Goal: Task Accomplishment & Management: Complete application form

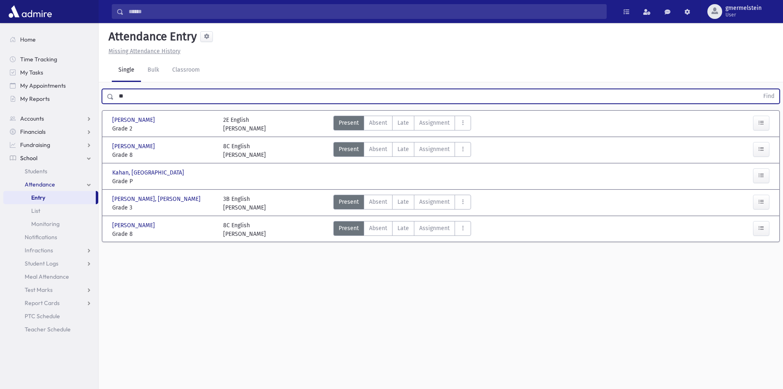
type input "*"
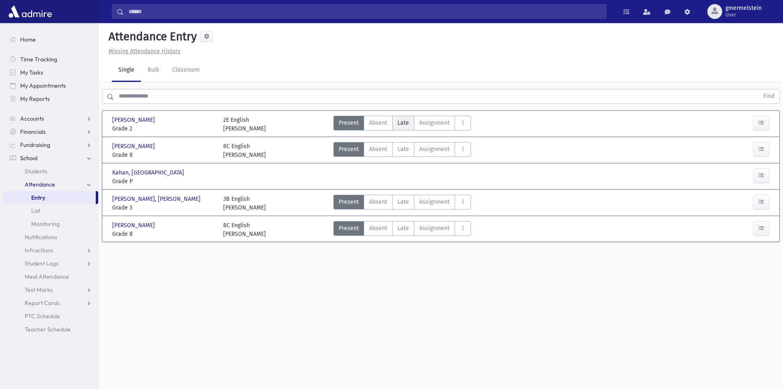
click at [407, 127] on label "Late Late" at bounding box center [403, 123] width 22 height 15
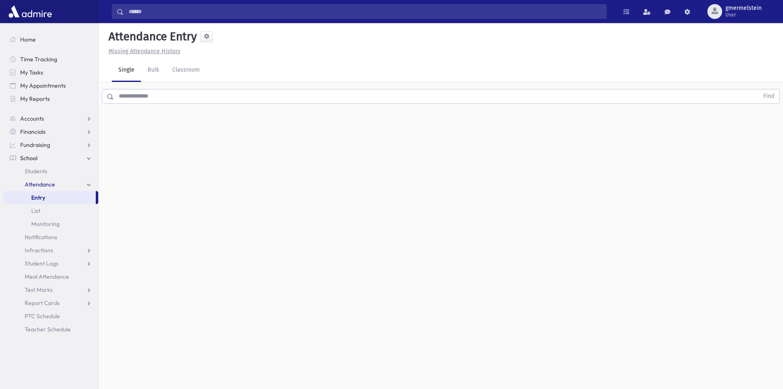
click at [412, 106] on div "Find" at bounding box center [441, 94] width 685 height 25
click at [412, 99] on input "text" at bounding box center [436, 96] width 645 height 15
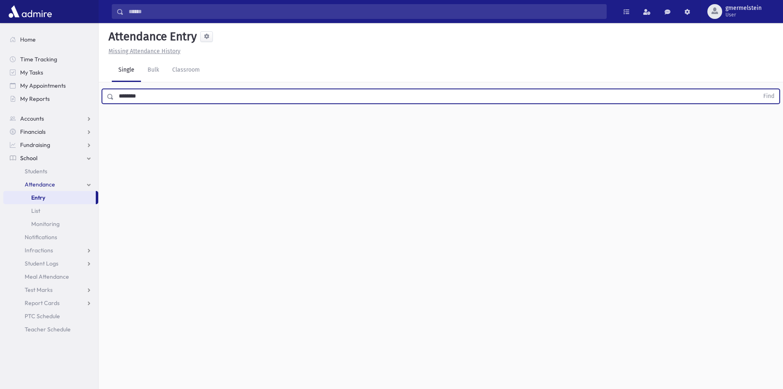
type input "********"
click at [759, 89] on button "Find" at bounding box center [769, 96] width 21 height 14
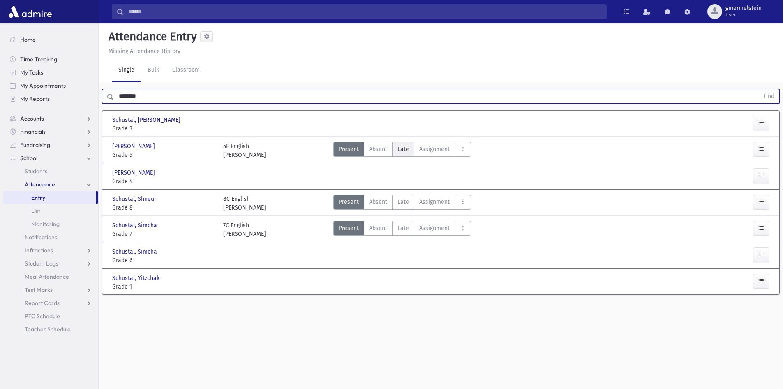
click at [401, 147] on span "Late" at bounding box center [404, 149] width 12 height 9
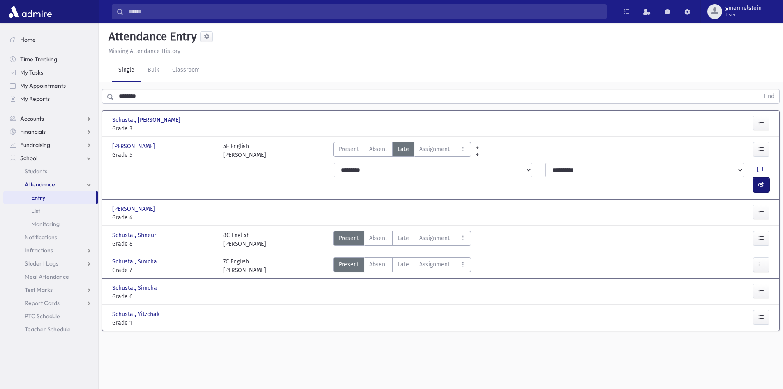
click at [760, 181] on icon "button" at bounding box center [762, 184] width 6 height 7
click at [759, 181] on icon "button" at bounding box center [762, 184] width 6 height 7
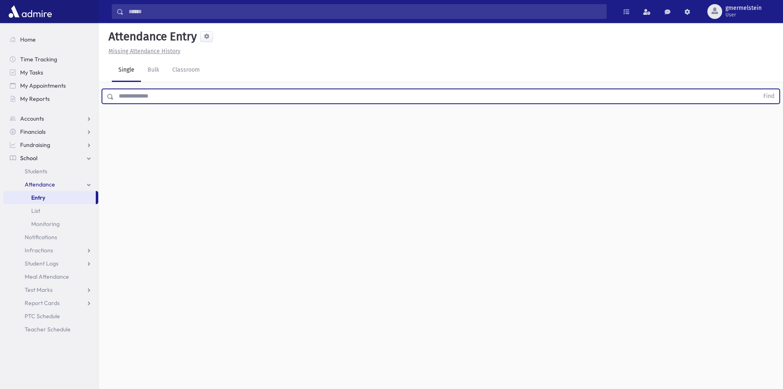
click at [127, 98] on input "text" at bounding box center [436, 96] width 645 height 15
type input "*****"
click at [759, 89] on button "Find" at bounding box center [769, 96] width 21 height 14
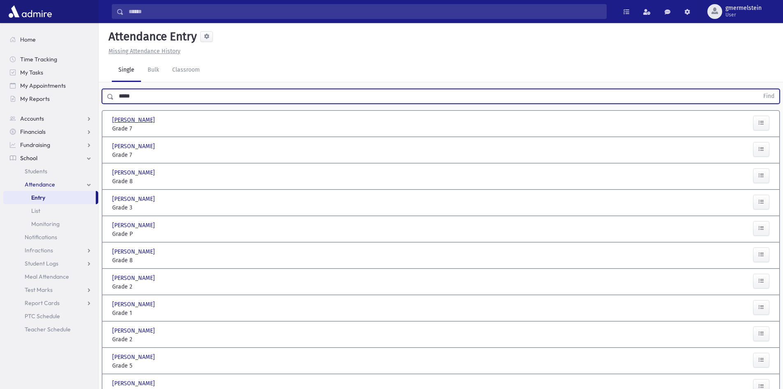
click at [143, 119] on span "[PERSON_NAME]" at bounding box center [134, 120] width 44 height 9
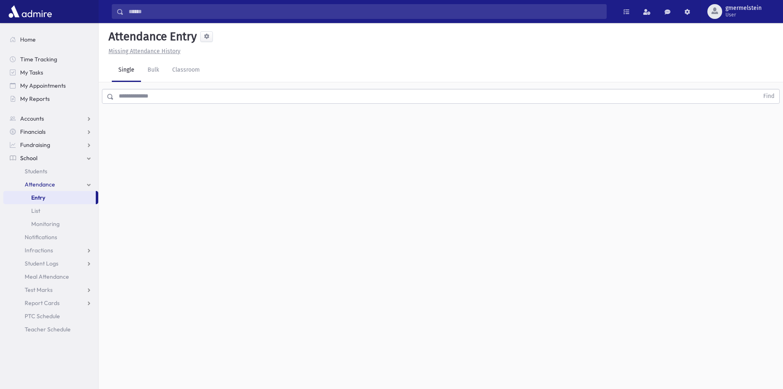
click at [168, 97] on input "text" at bounding box center [436, 96] width 645 height 15
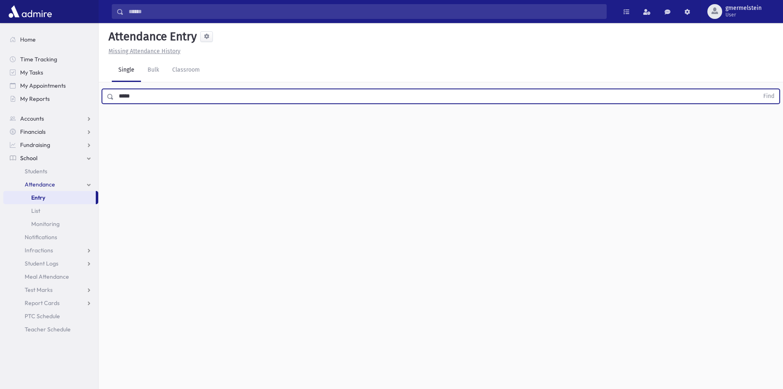
type input "*****"
click at [759, 89] on button "Find" at bounding box center [769, 96] width 21 height 14
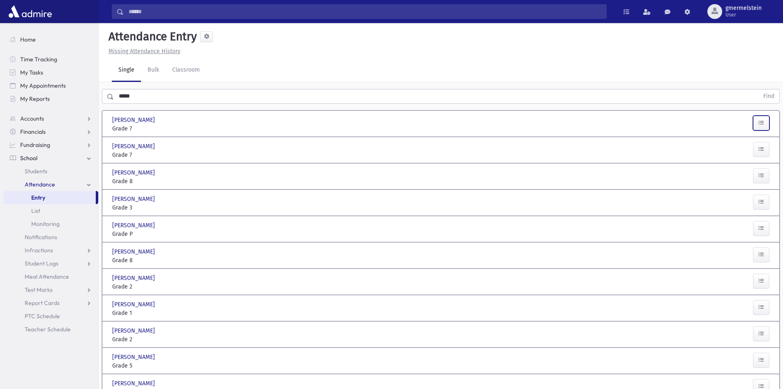
click at [758, 126] on button "button" at bounding box center [761, 123] width 16 height 15
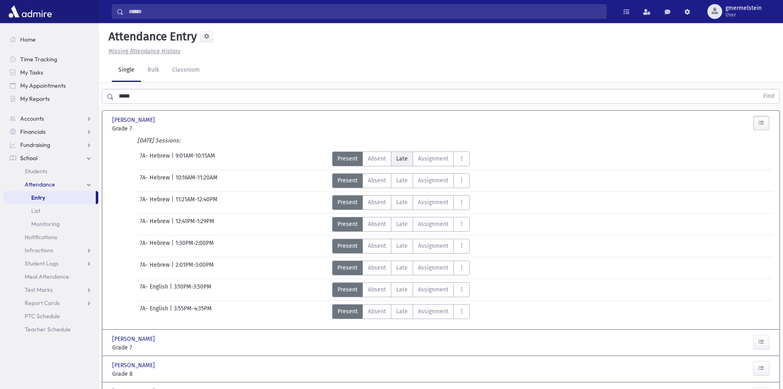
click at [401, 159] on span "Late" at bounding box center [402, 158] width 12 height 9
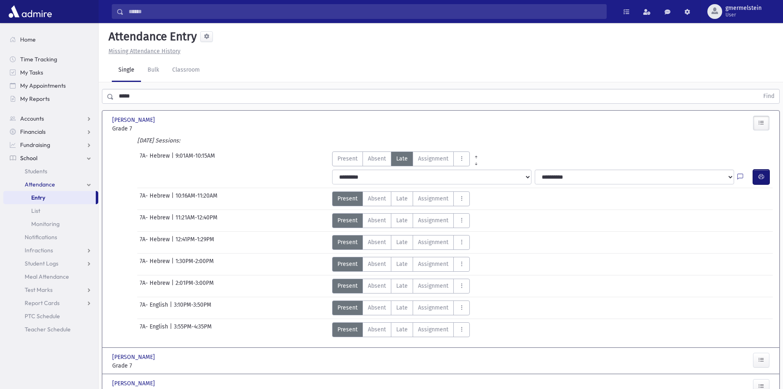
click at [767, 176] on button "button" at bounding box center [761, 176] width 16 height 15
click at [764, 179] on icon "button" at bounding box center [762, 176] width 6 height 7
click at [761, 177] on icon "button" at bounding box center [762, 176] width 6 height 7
click at [764, 177] on icon "button" at bounding box center [762, 176] width 6 height 7
click at [765, 177] on button "button" at bounding box center [761, 176] width 16 height 15
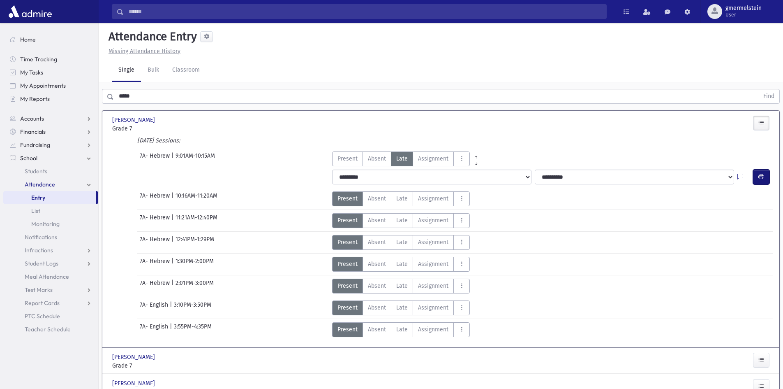
click at [761, 177] on icon "button" at bounding box center [762, 176] width 6 height 7
click at [118, 146] on div "[DATE] Sessions:" at bounding box center [441, 142] width 664 height 12
click at [365, 56] on header "Attendance Entry Missing Attendance History" at bounding box center [441, 41] width 685 height 36
click at [767, 176] on button "button" at bounding box center [761, 176] width 16 height 15
click at [762, 176] on icon "button" at bounding box center [762, 176] width 6 height 7
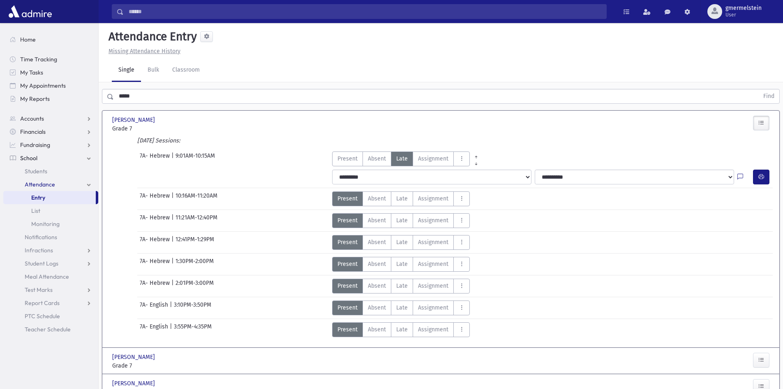
drag, startPoint x: 691, startPoint y: 47, endPoint x: 739, endPoint y: 32, distance: 49.8
click at [691, 47] on div "Missing Attendance History" at bounding box center [441, 51] width 672 height 9
click at [764, 172] on button "button" at bounding box center [761, 176] width 16 height 15
